Goal: Information Seeking & Learning: Compare options

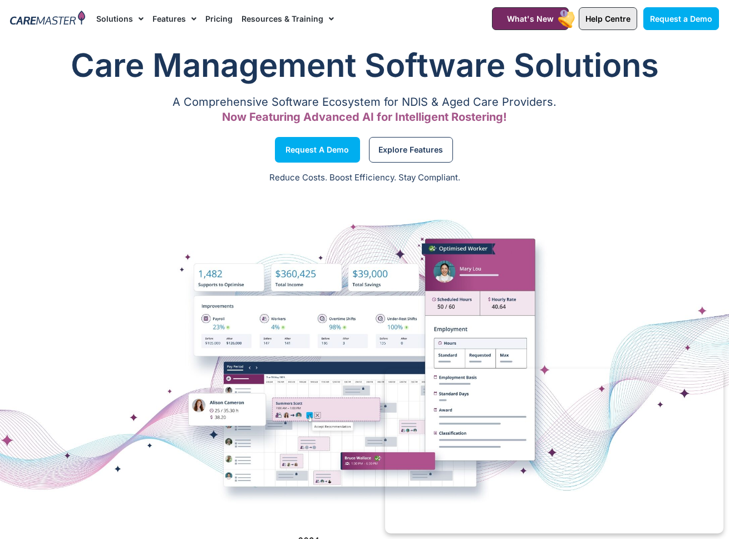
click at [499, 24] on link "Help Centre" at bounding box center [608, 18] width 58 height 23
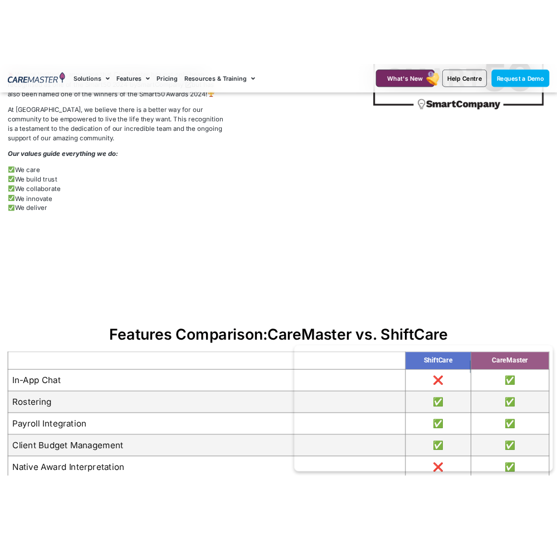
scroll to position [1185, 0]
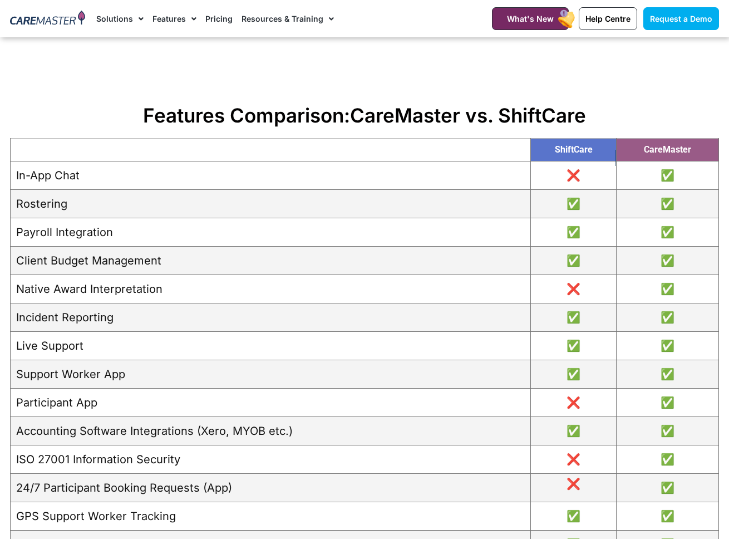
click at [453, 286] on td "Native Award Interpretation" at bounding box center [271, 289] width 520 height 28
